Goal: Download file/media

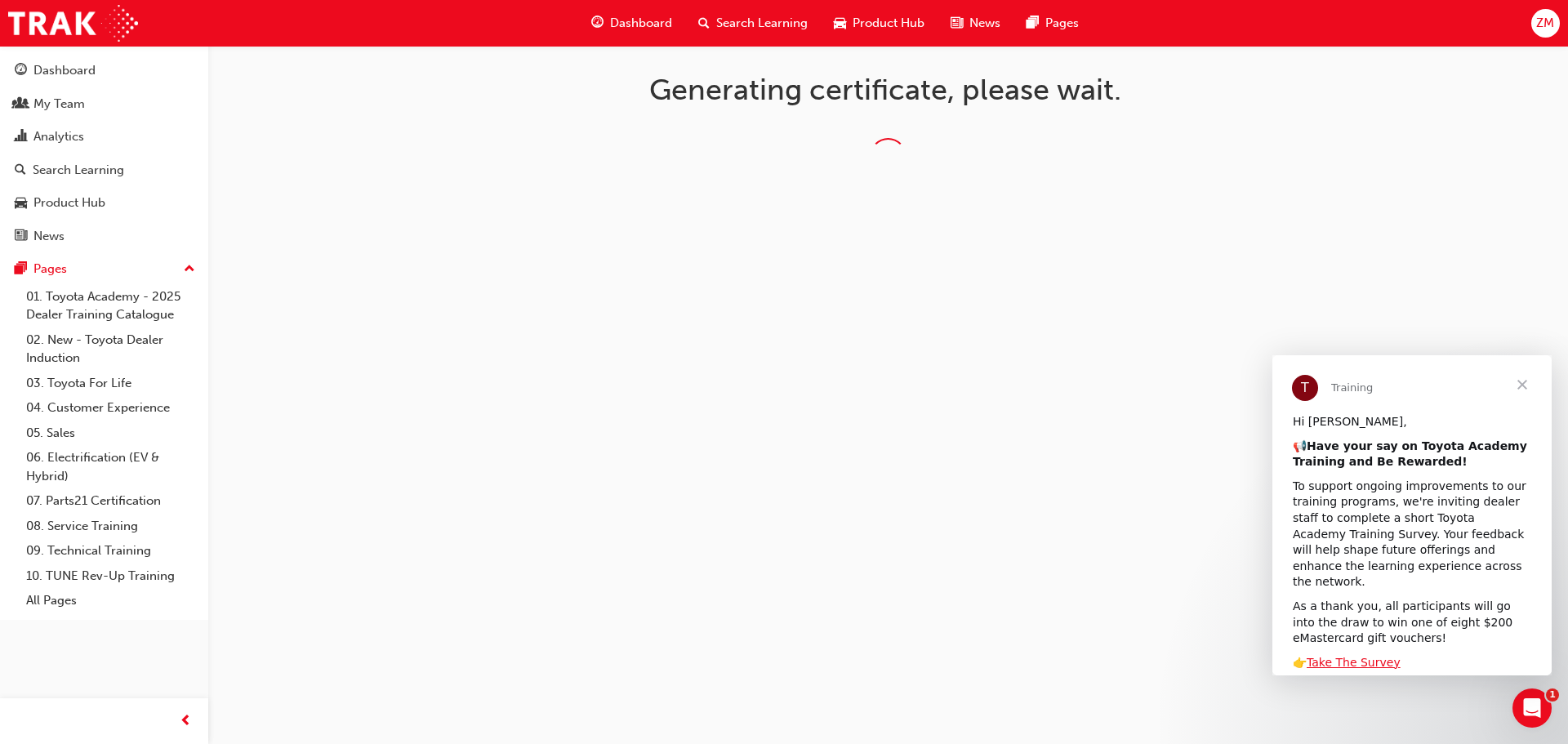
click at [1523, 386] on span "Close" at bounding box center [1523, 384] width 59 height 59
